Goal: Share content: Share content

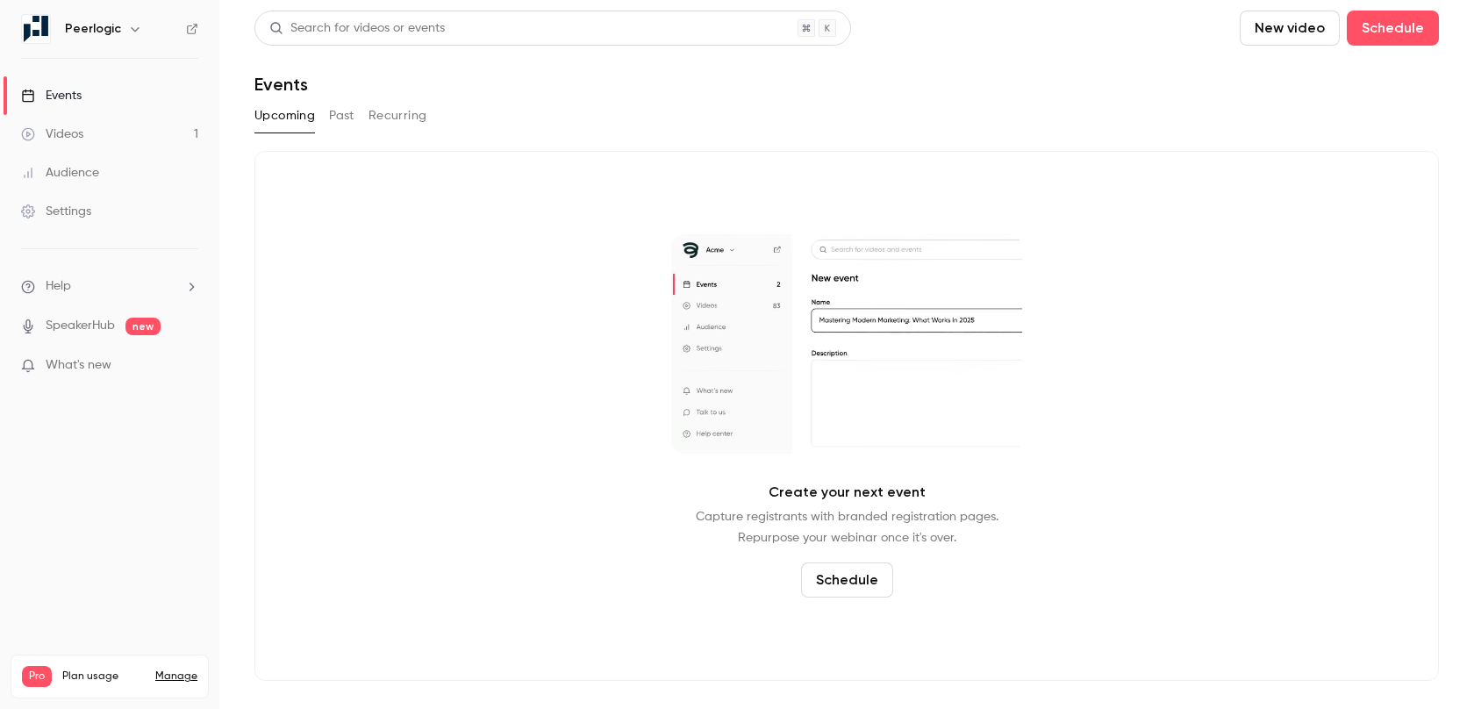
click at [111, 136] on link "Videos 1" at bounding box center [109, 134] width 219 height 39
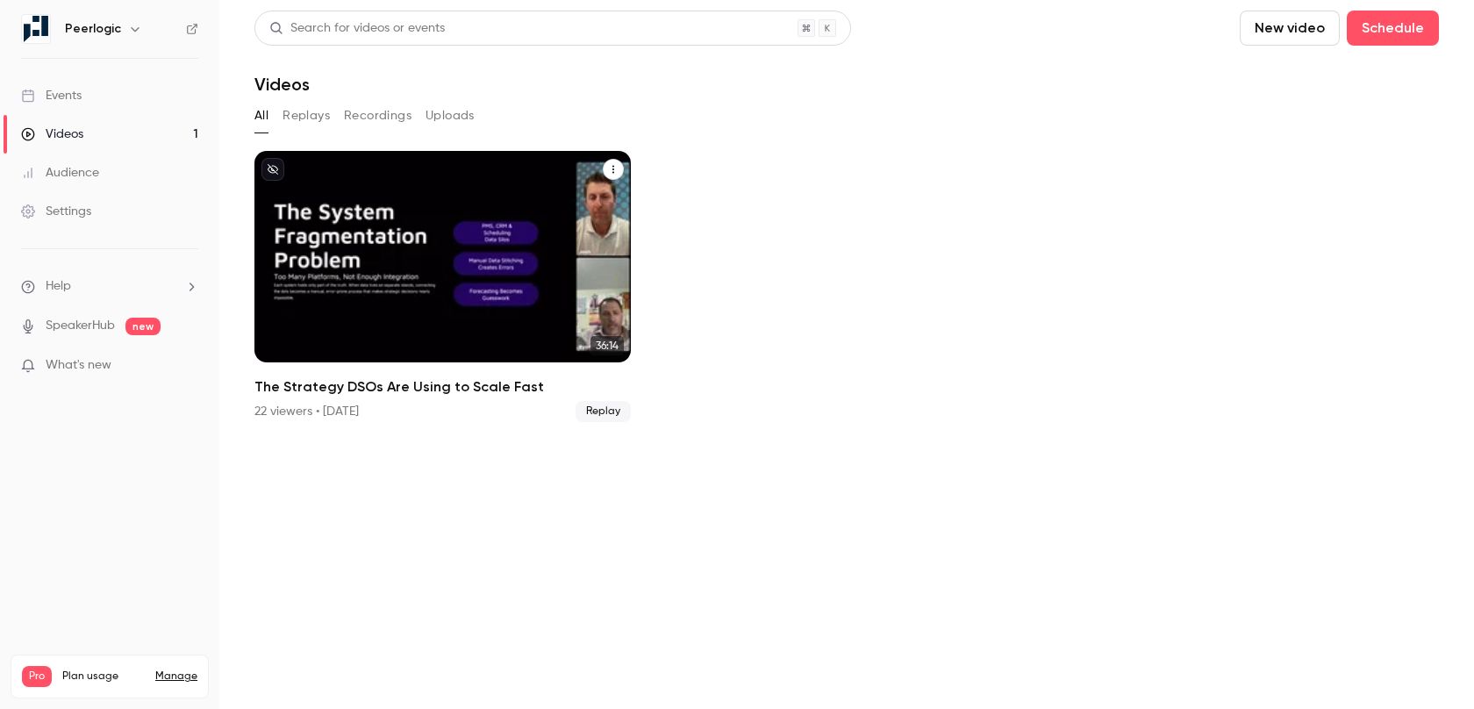
click at [612, 168] on icon "The Strategy DSOs Are Using to Scale Fast" at bounding box center [613, 169] width 11 height 11
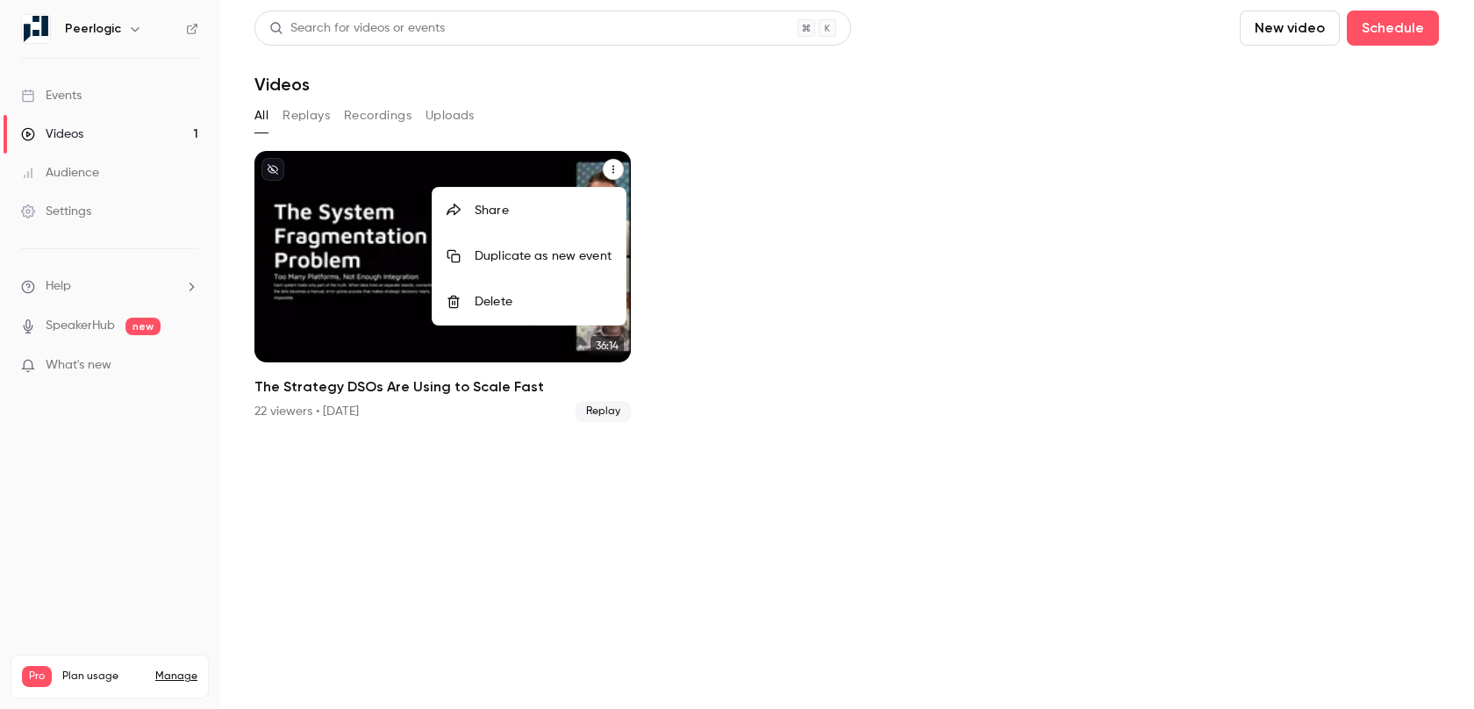
drag, startPoint x: 315, startPoint y: 304, endPoint x: 360, endPoint y: 249, distance: 70.5
click at [360, 249] on div at bounding box center [737, 354] width 1474 height 709
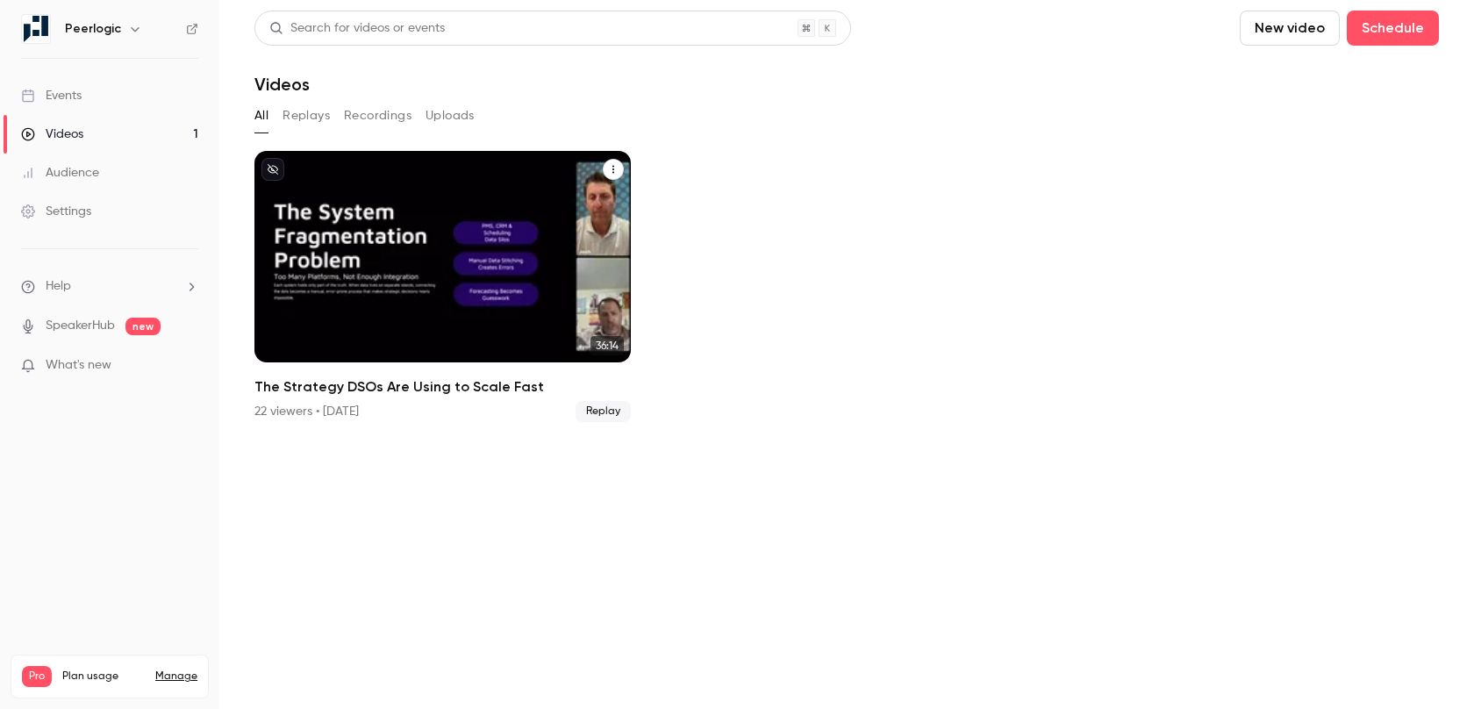
click at [619, 167] on button "The Strategy DSOs Are Using to Scale Fast" at bounding box center [613, 169] width 21 height 21
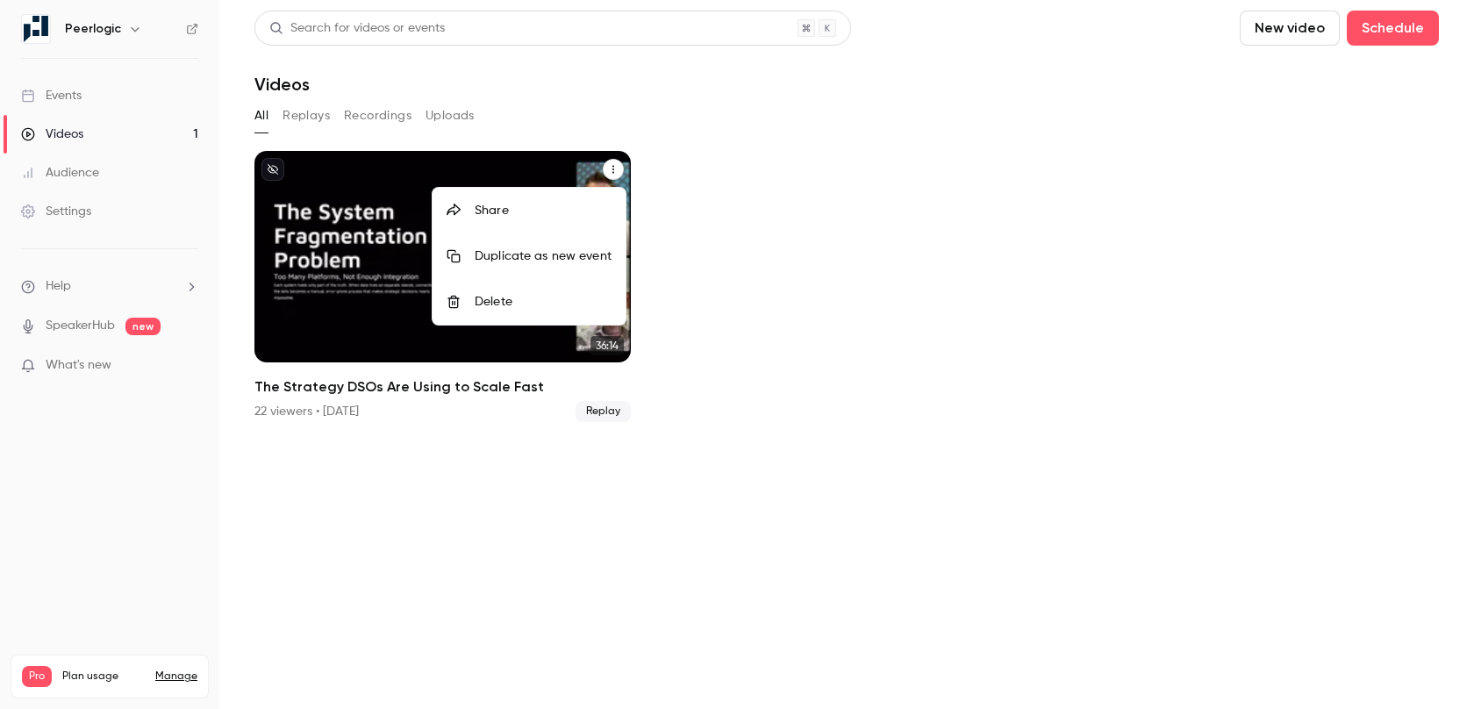
click at [148, 97] on div at bounding box center [737, 354] width 1474 height 709
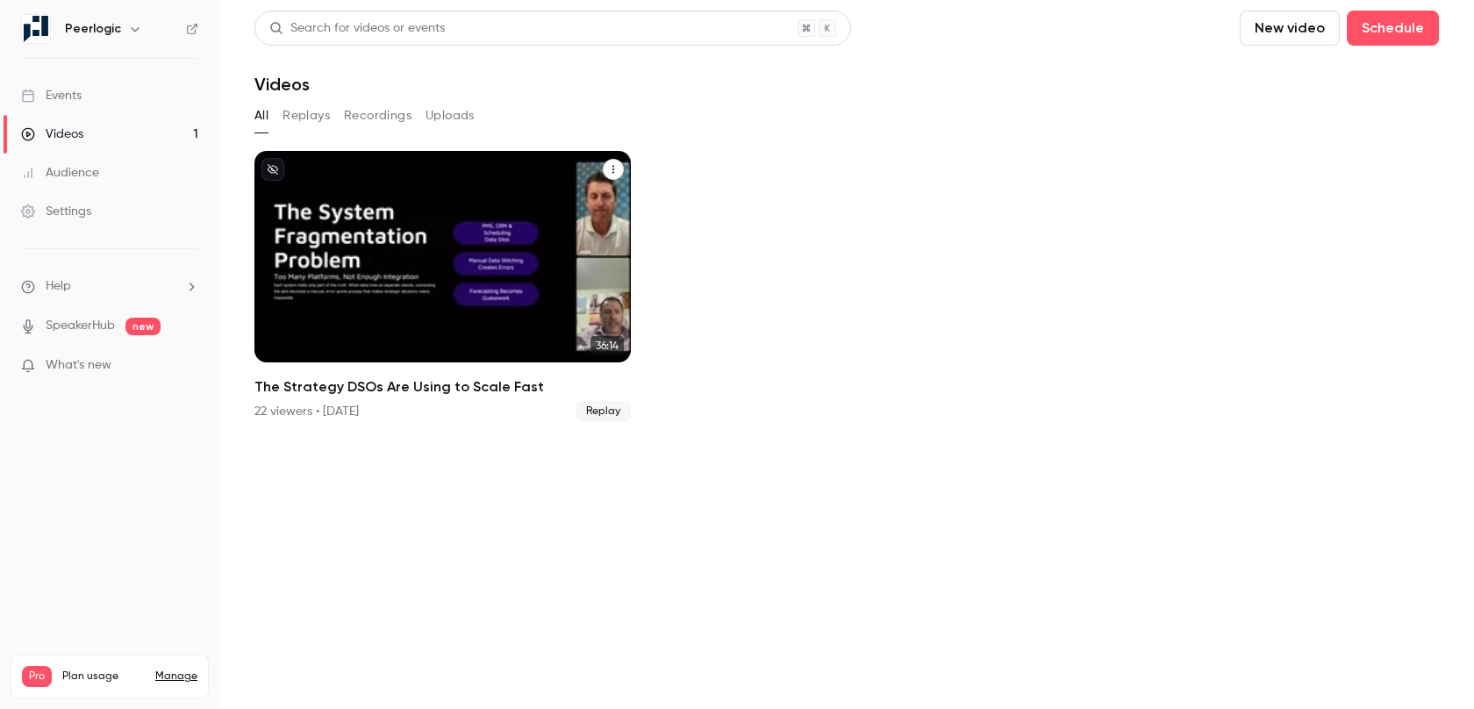
click at [68, 93] on div "Events" at bounding box center [51, 96] width 61 height 18
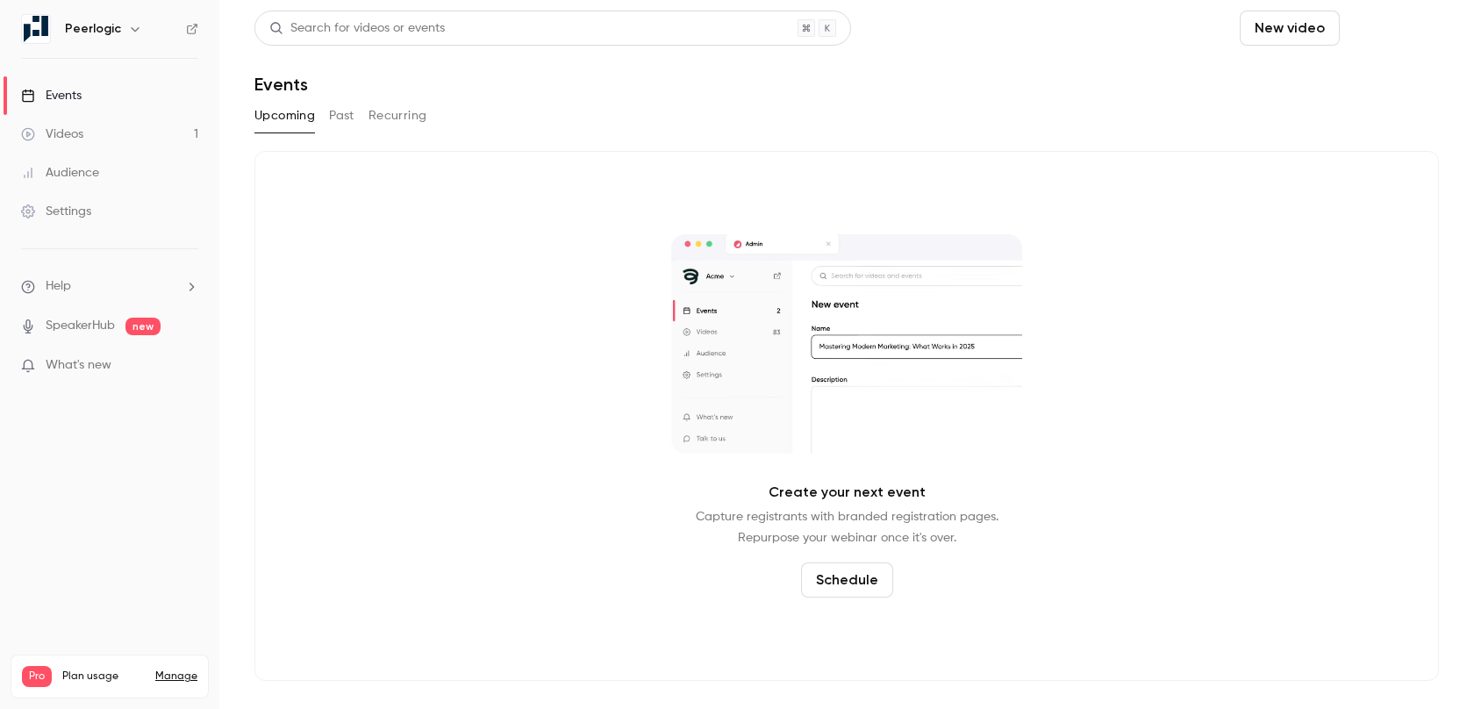
click at [1394, 17] on button "Schedule" at bounding box center [1393, 28] width 92 height 35
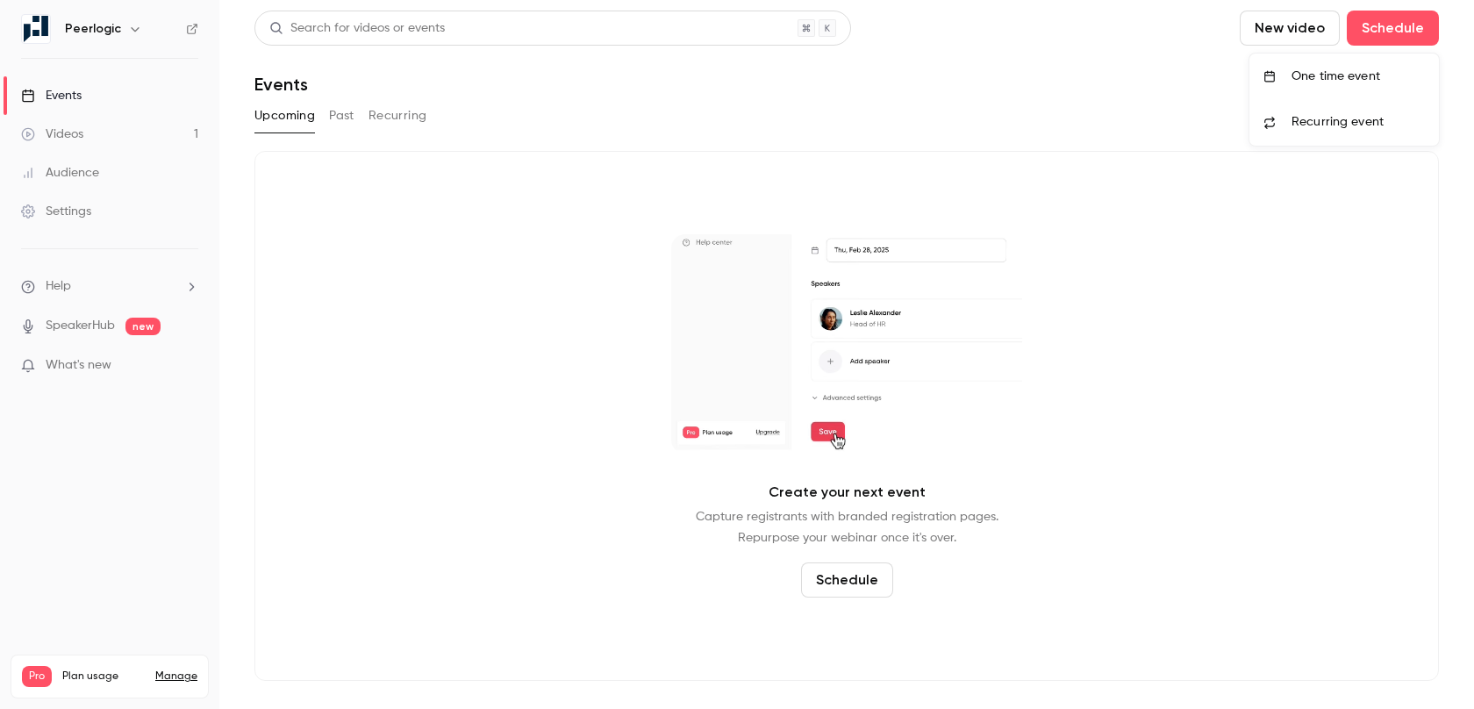
click at [1354, 115] on span "Recurring event" at bounding box center [1338, 122] width 92 height 18
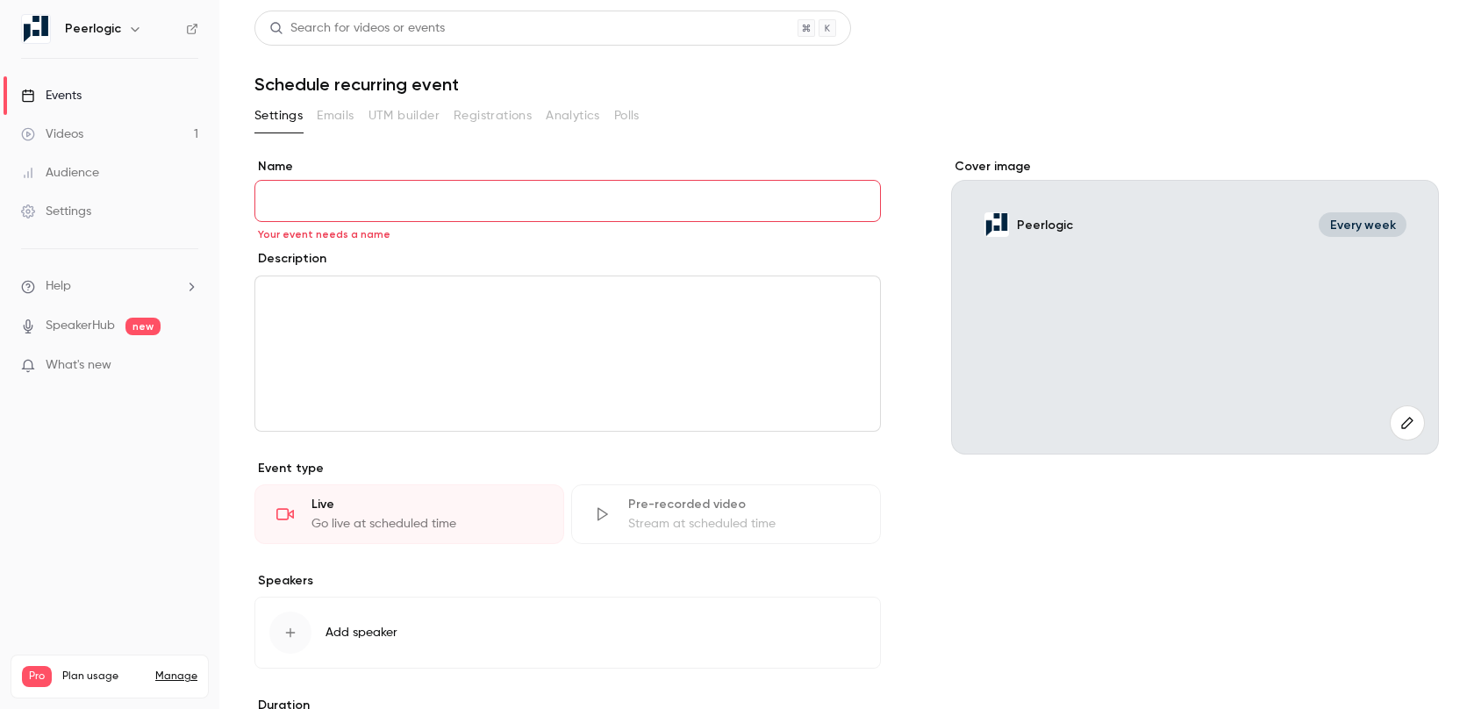
click at [758, 532] on div "Pre-recorded video Stream at scheduled time" at bounding box center [726, 514] width 310 height 60
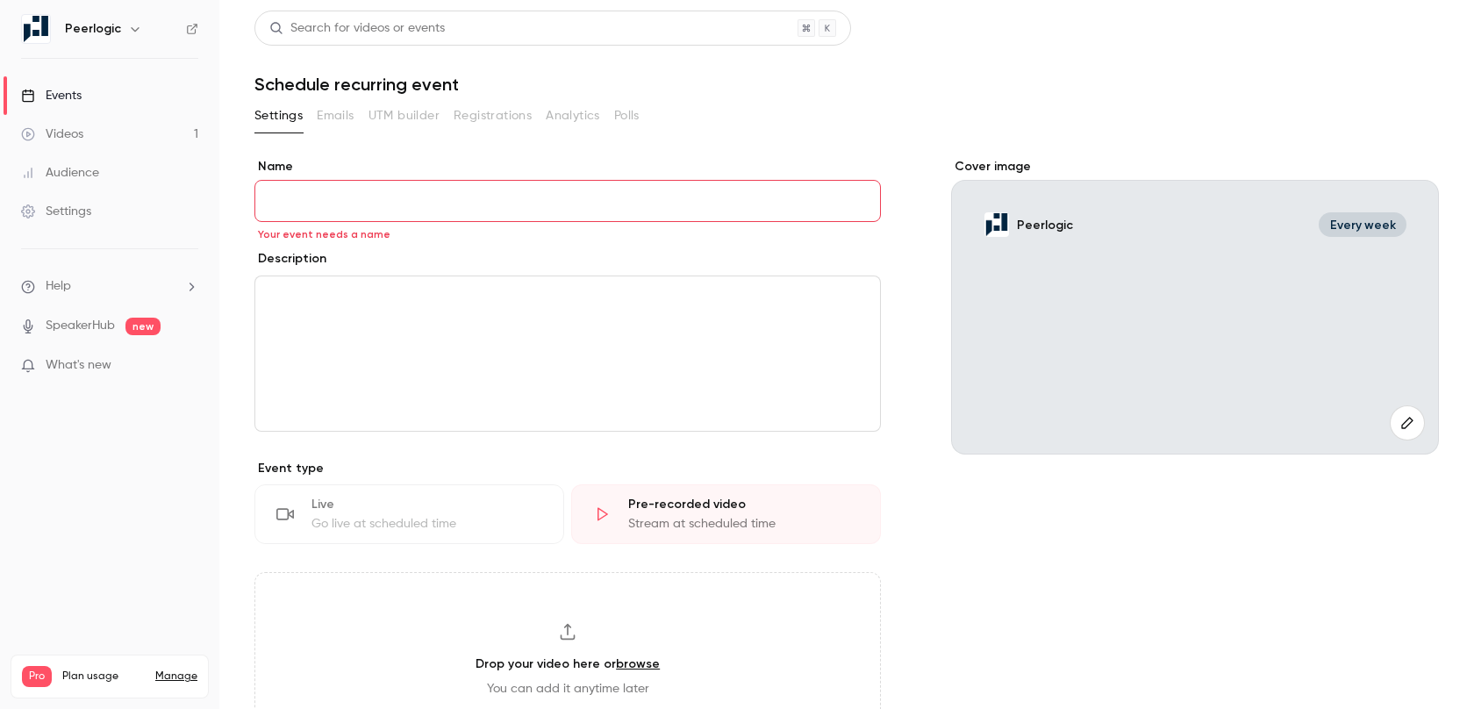
click at [434, 503] on div "Live" at bounding box center [427, 505] width 231 height 18
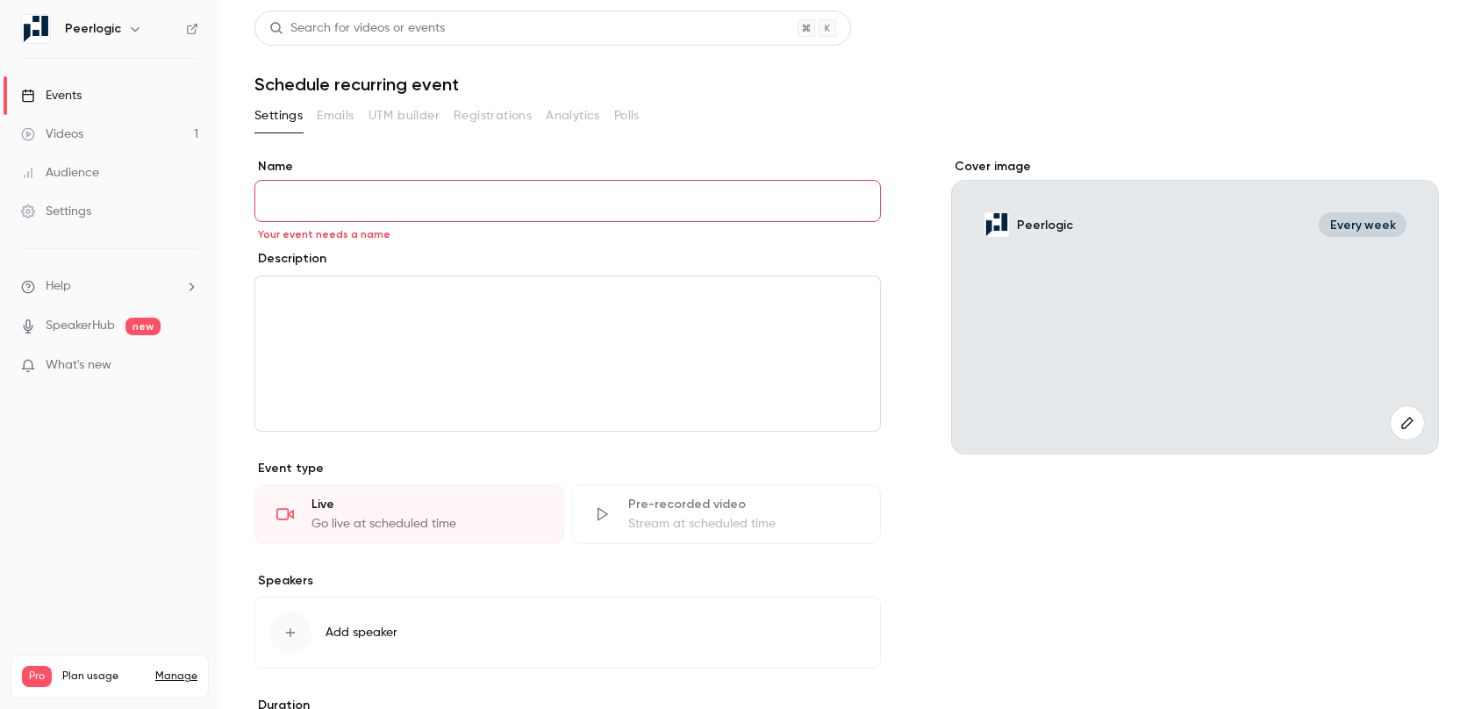
click at [147, 144] on link "Videos 1" at bounding box center [109, 134] width 219 height 39
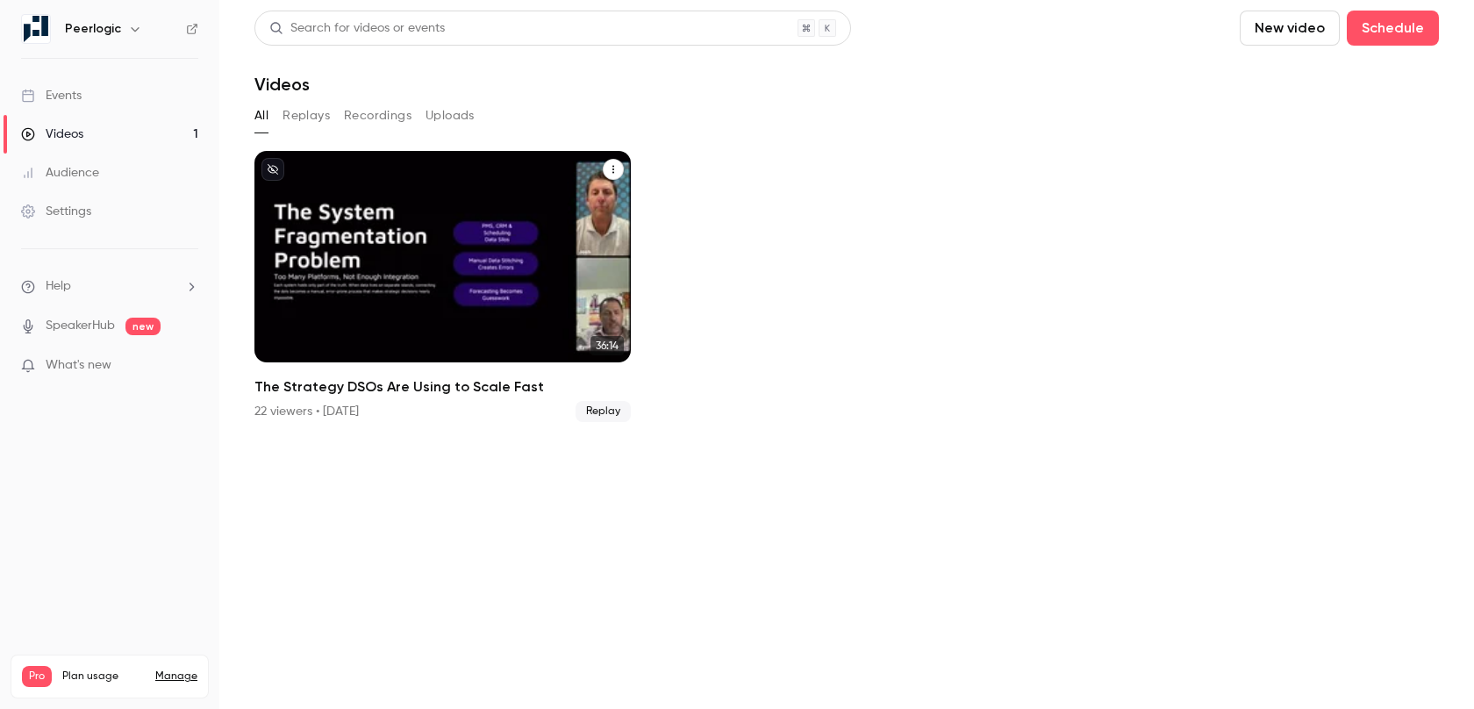
click at [613, 171] on icon "The Strategy DSOs Are Using to Scale Fast" at bounding box center [613, 169] width 11 height 11
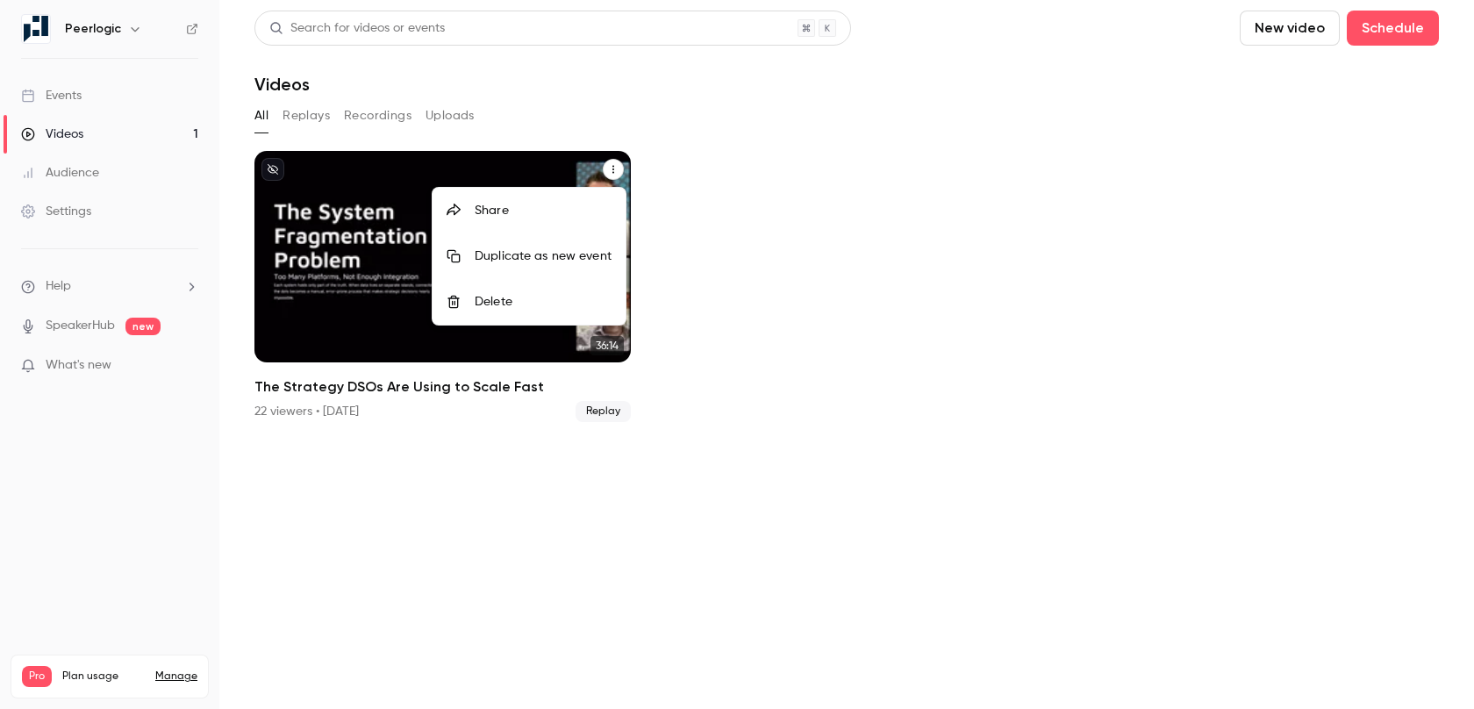
click at [620, 430] on div at bounding box center [737, 354] width 1474 height 709
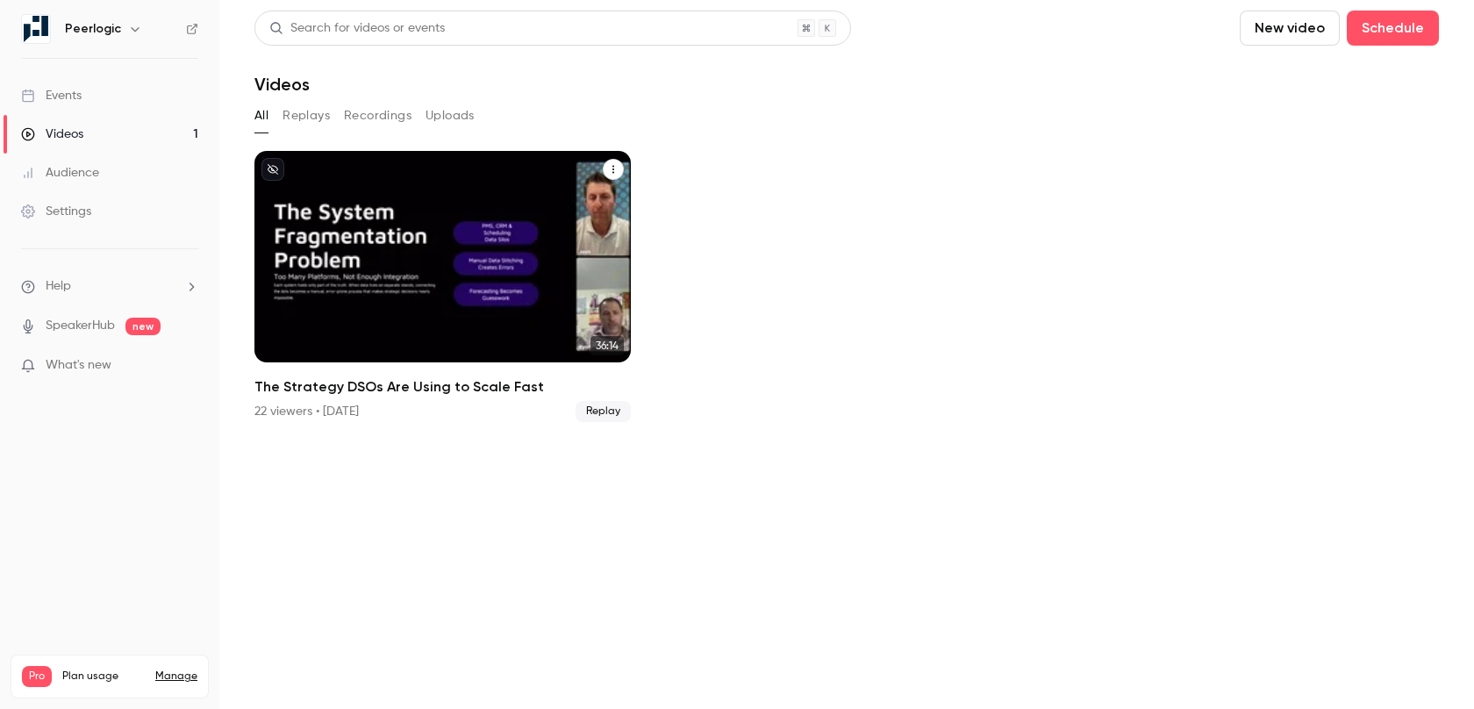
click at [613, 413] on span "Replay" at bounding box center [603, 411] width 55 height 21
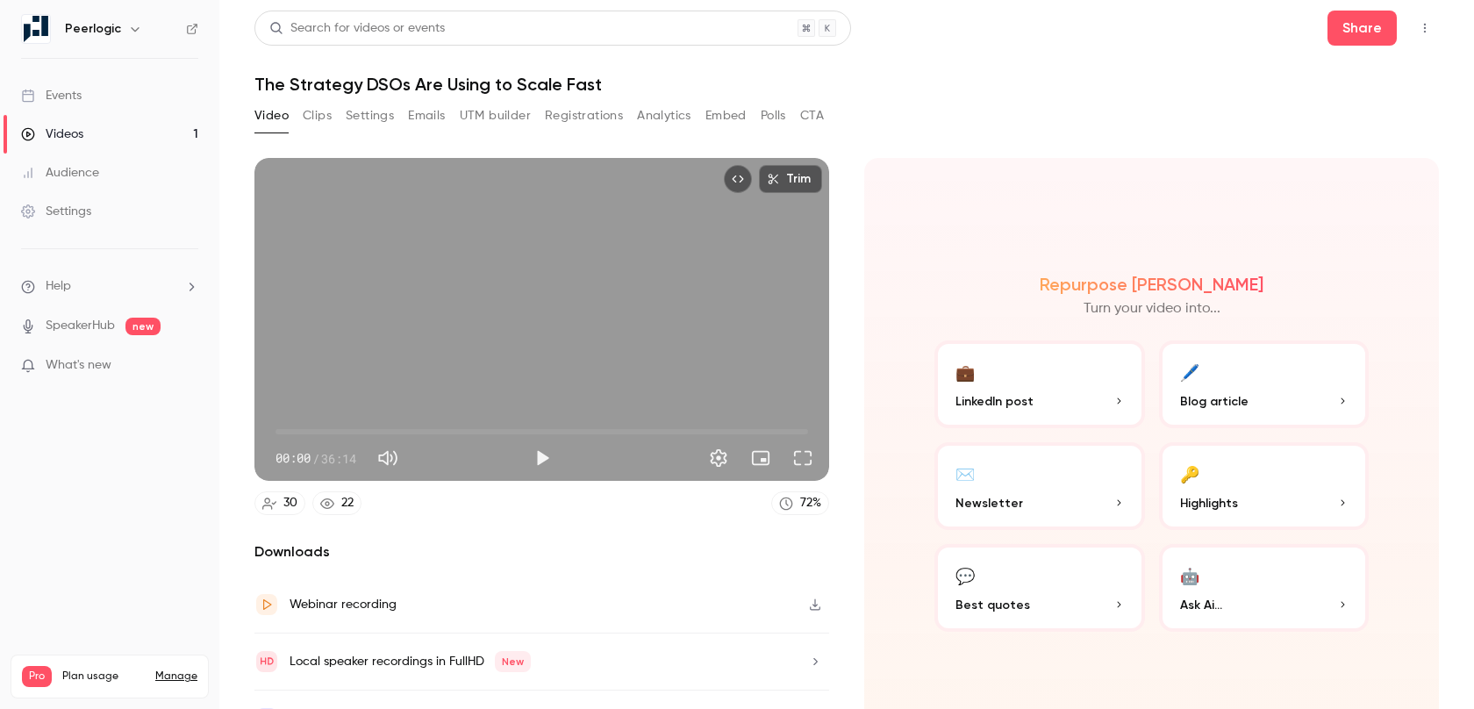
scroll to position [37, 0]
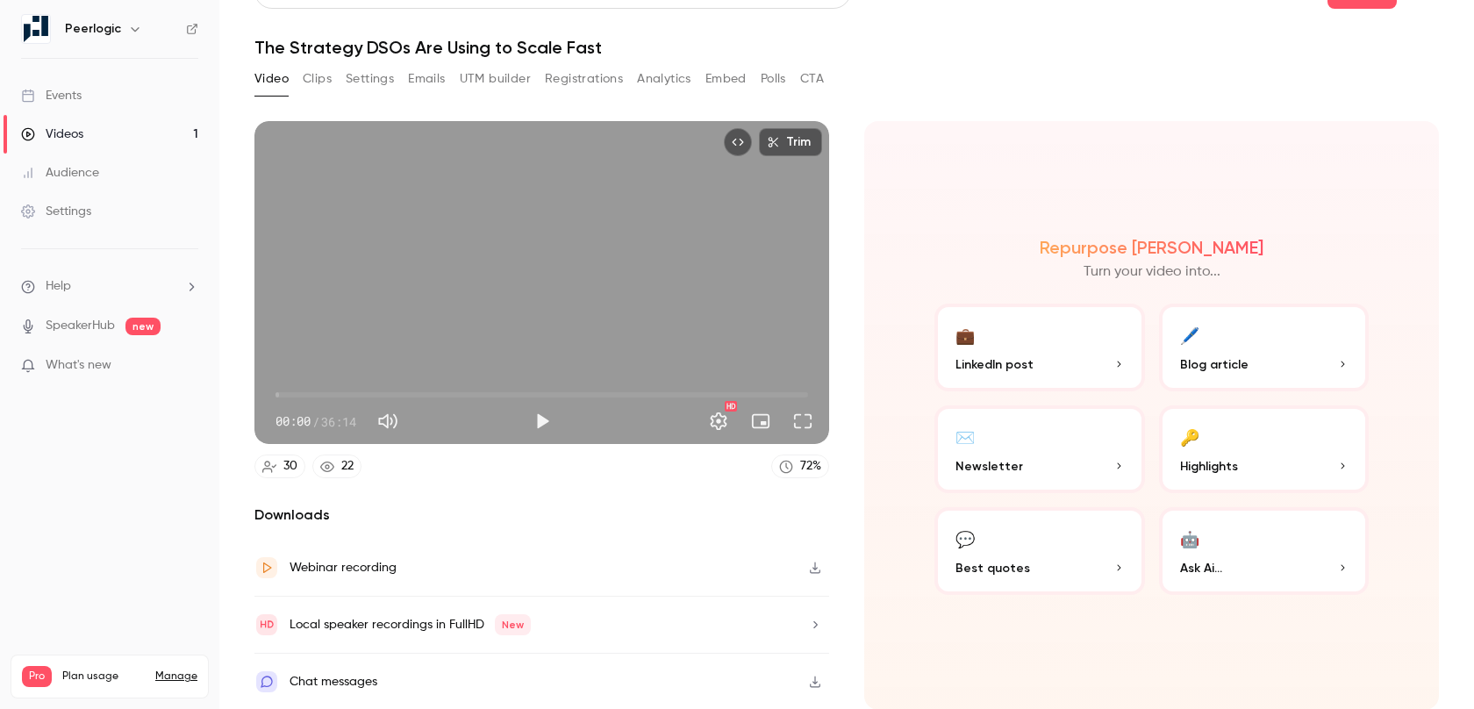
click at [683, 626] on div "Local speaker recordings in FullHD New" at bounding box center [541, 625] width 575 height 57
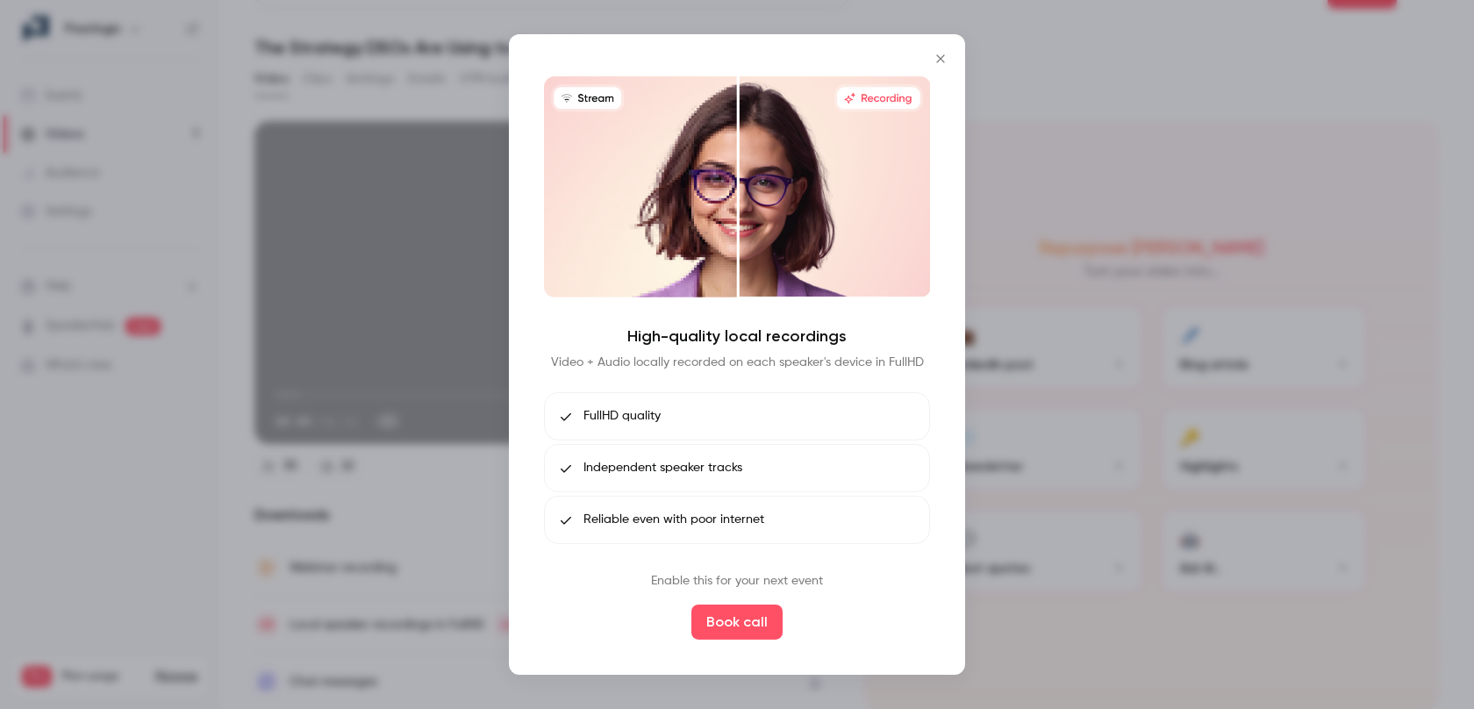
click at [931, 47] on button "Close" at bounding box center [940, 58] width 35 height 35
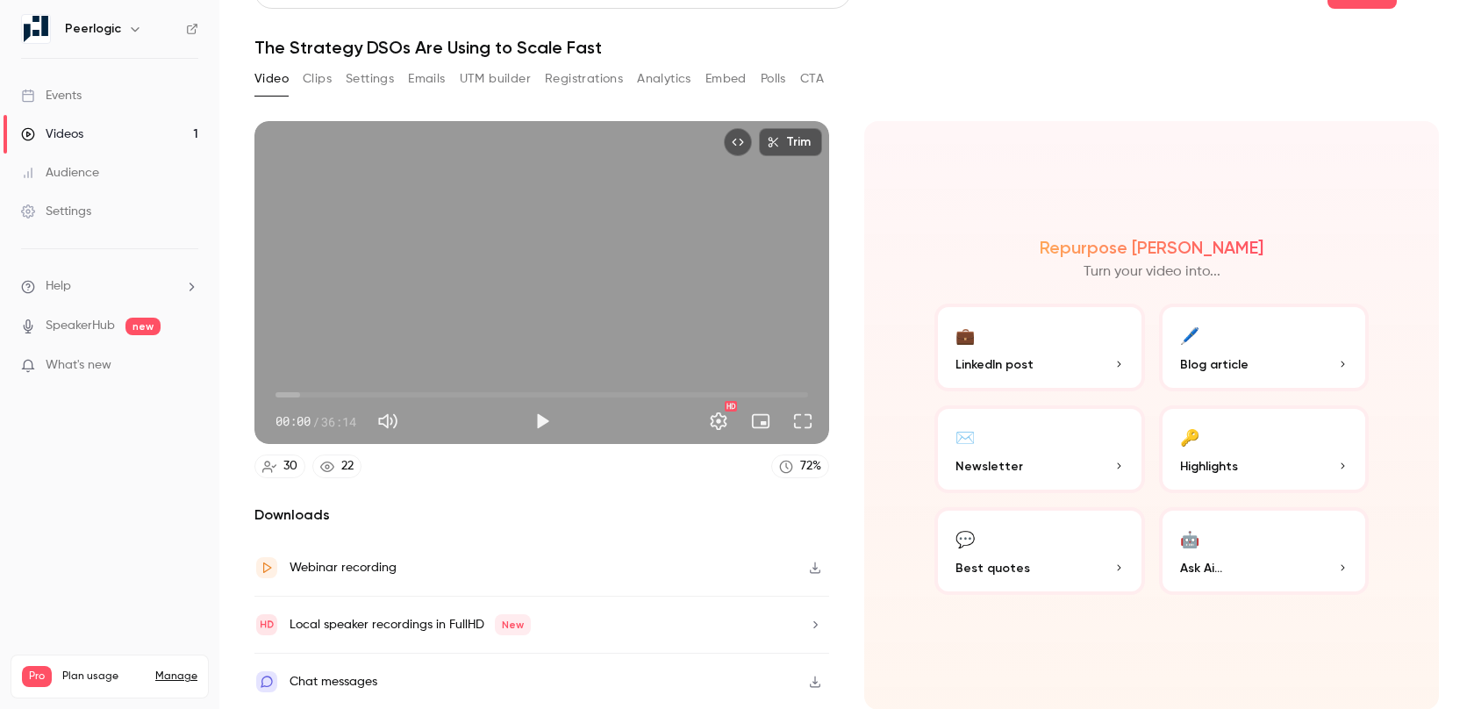
click at [1247, 349] on button "🖊️ Blog article" at bounding box center [1264, 348] width 211 height 88
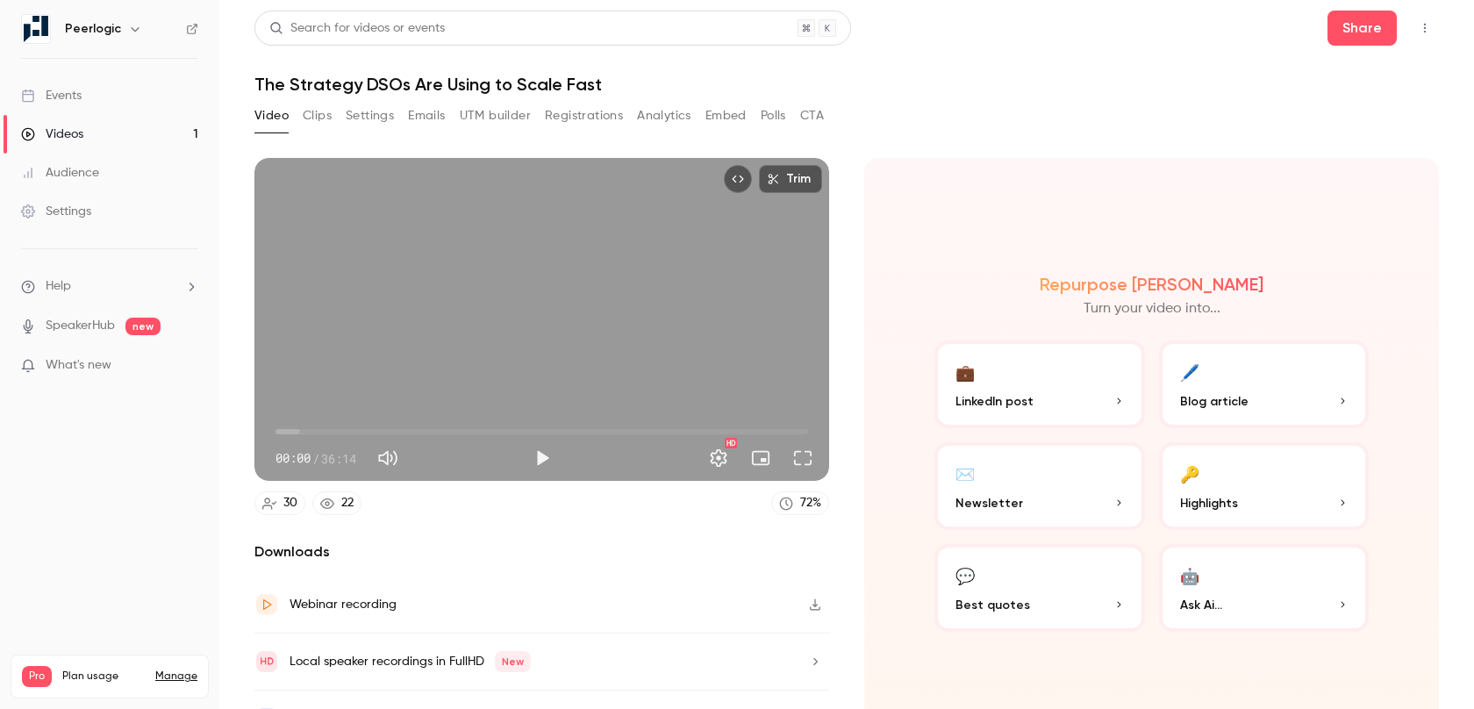
click at [1250, 398] on p "Blog article" at bounding box center [1264, 401] width 168 height 18
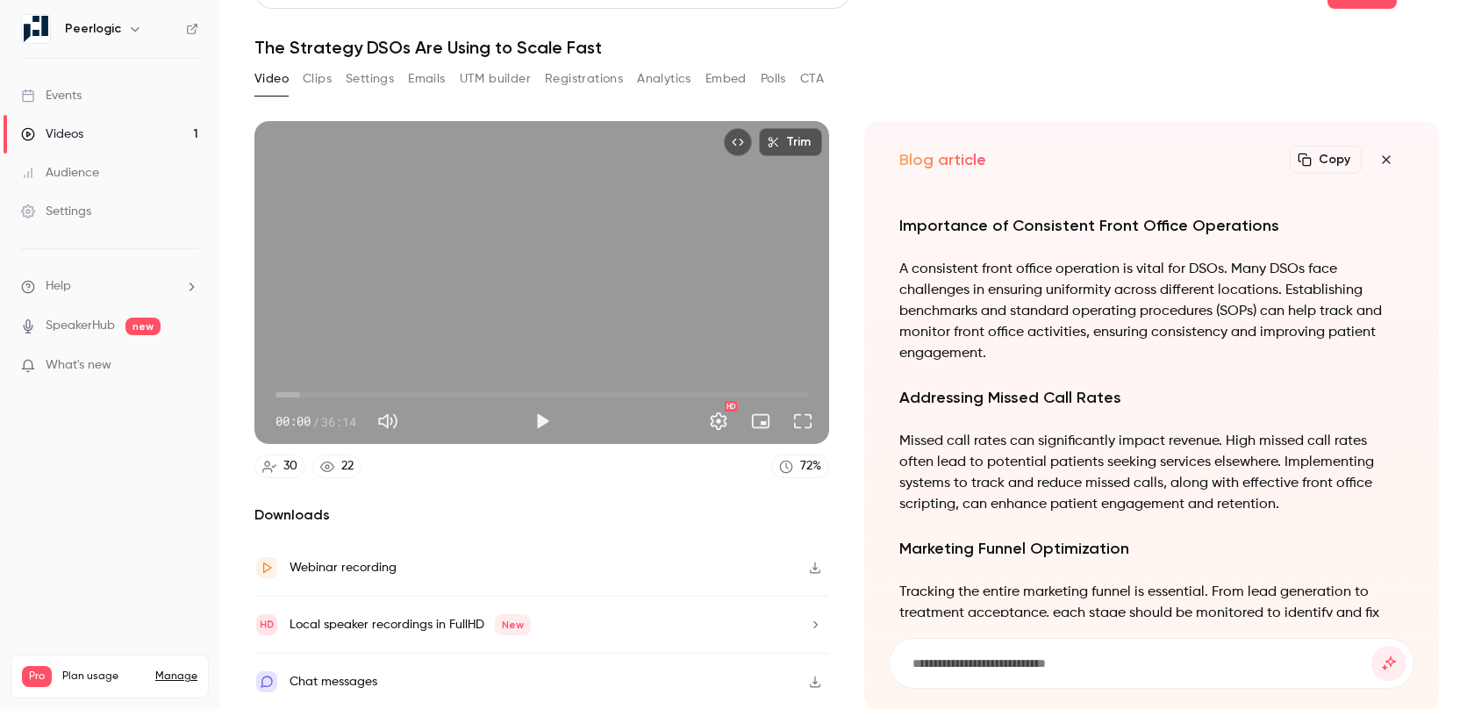
scroll to position [-1083, 0]
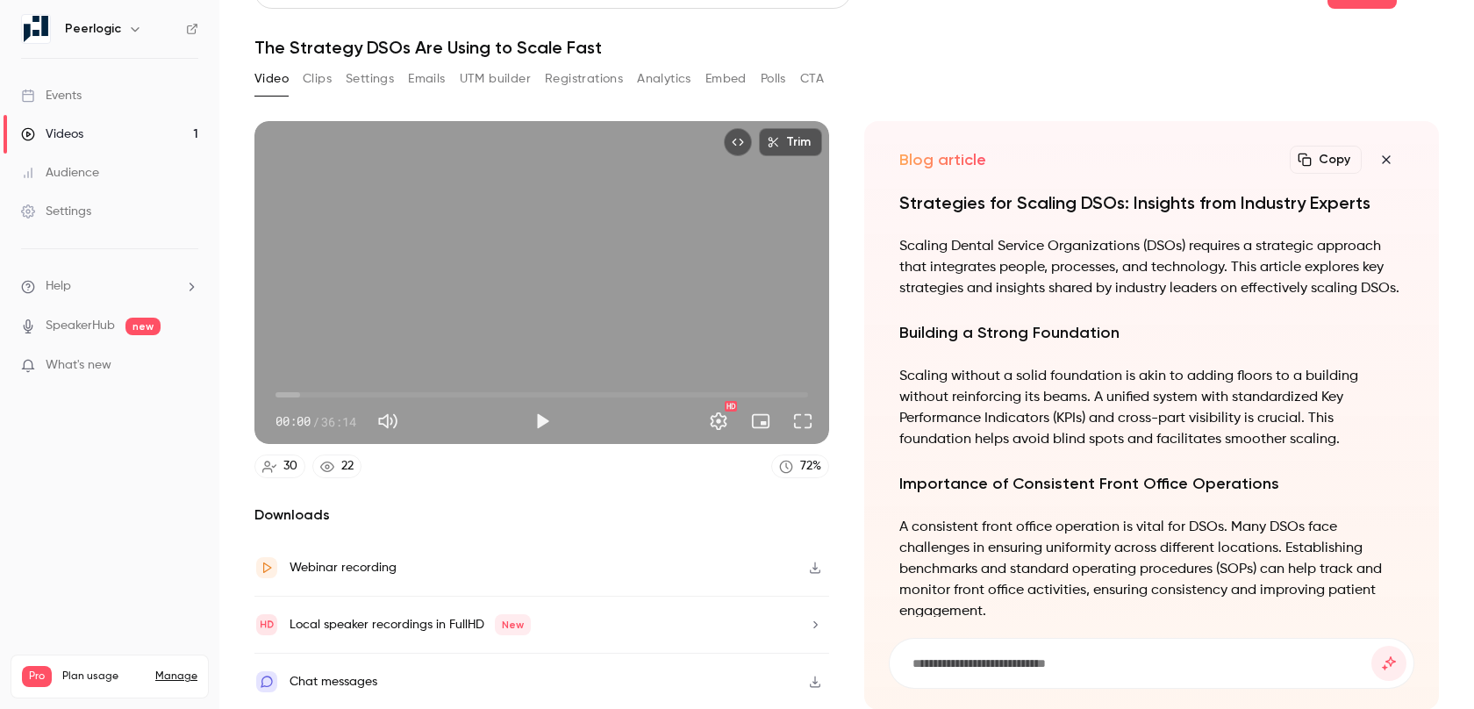
click at [1318, 156] on button "Copy" at bounding box center [1326, 160] width 72 height 28
